Goal: Information Seeking & Learning: Learn about a topic

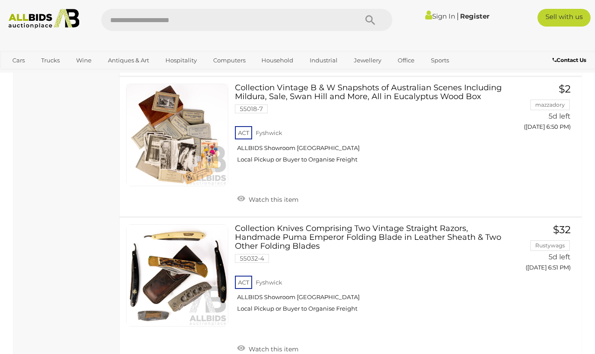
scroll to position [11078, 0]
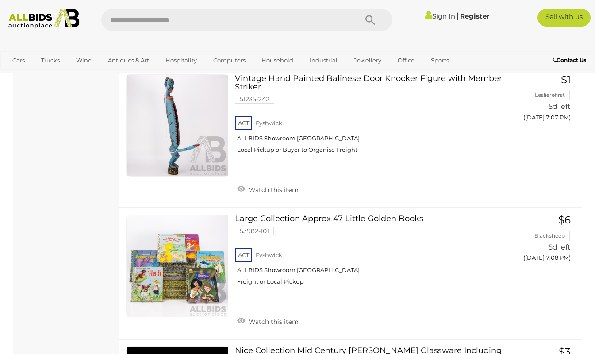
scroll to position [13775, 0]
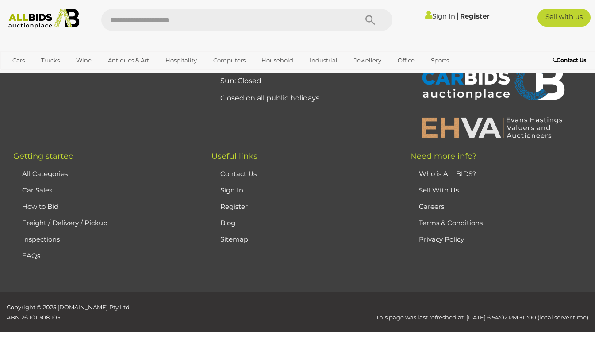
scroll to position [127, 0]
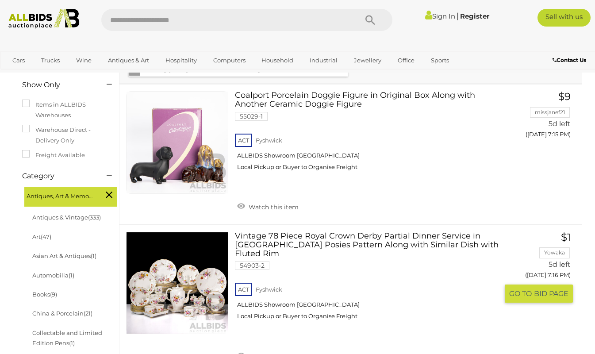
scroll to position [133, 0]
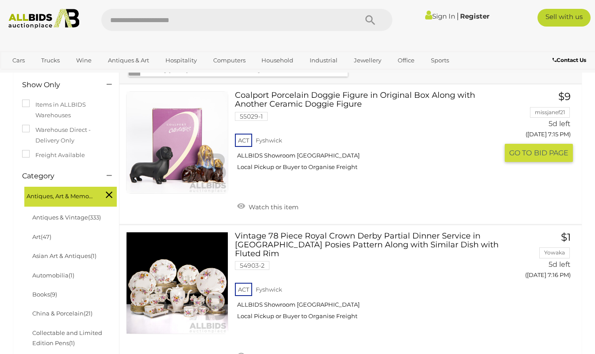
click at [278, 93] on link "Coalport Porcelain Doggie Figure in Original Box Along with Another Ceramic Dog…" at bounding box center [370, 134] width 257 height 86
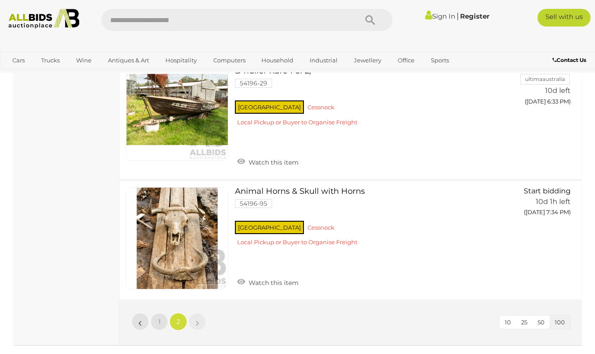
scroll to position [3540, 0]
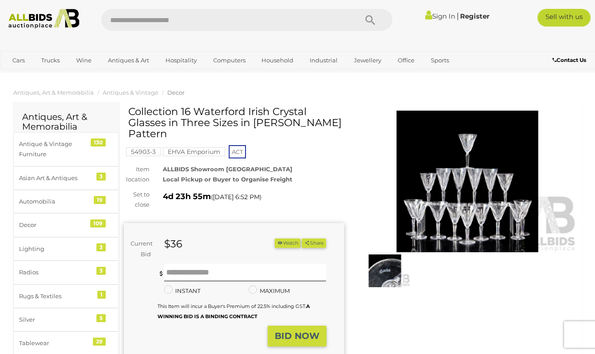
click at [445, 219] on img at bounding box center [467, 182] width 220 height 142
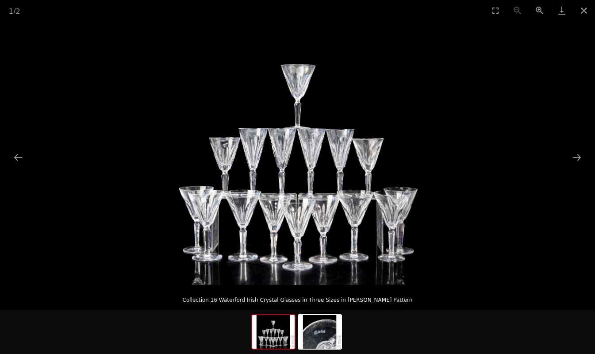
scroll to position [173, 0]
click at [585, 9] on button "Close gallery" at bounding box center [584, 10] width 22 height 21
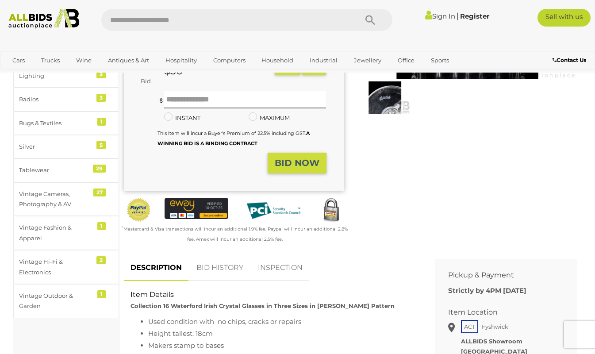
scroll to position [0, 0]
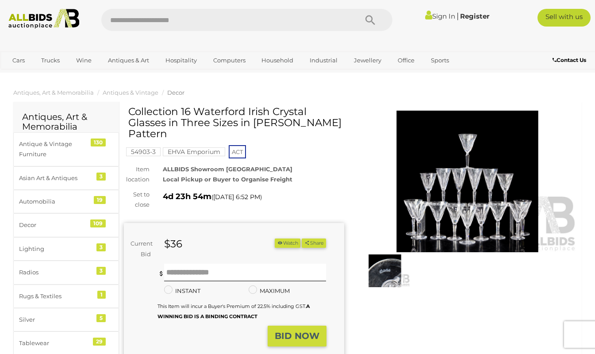
scroll to position [3, 0]
